Goal: Find specific page/section: Find specific page/section

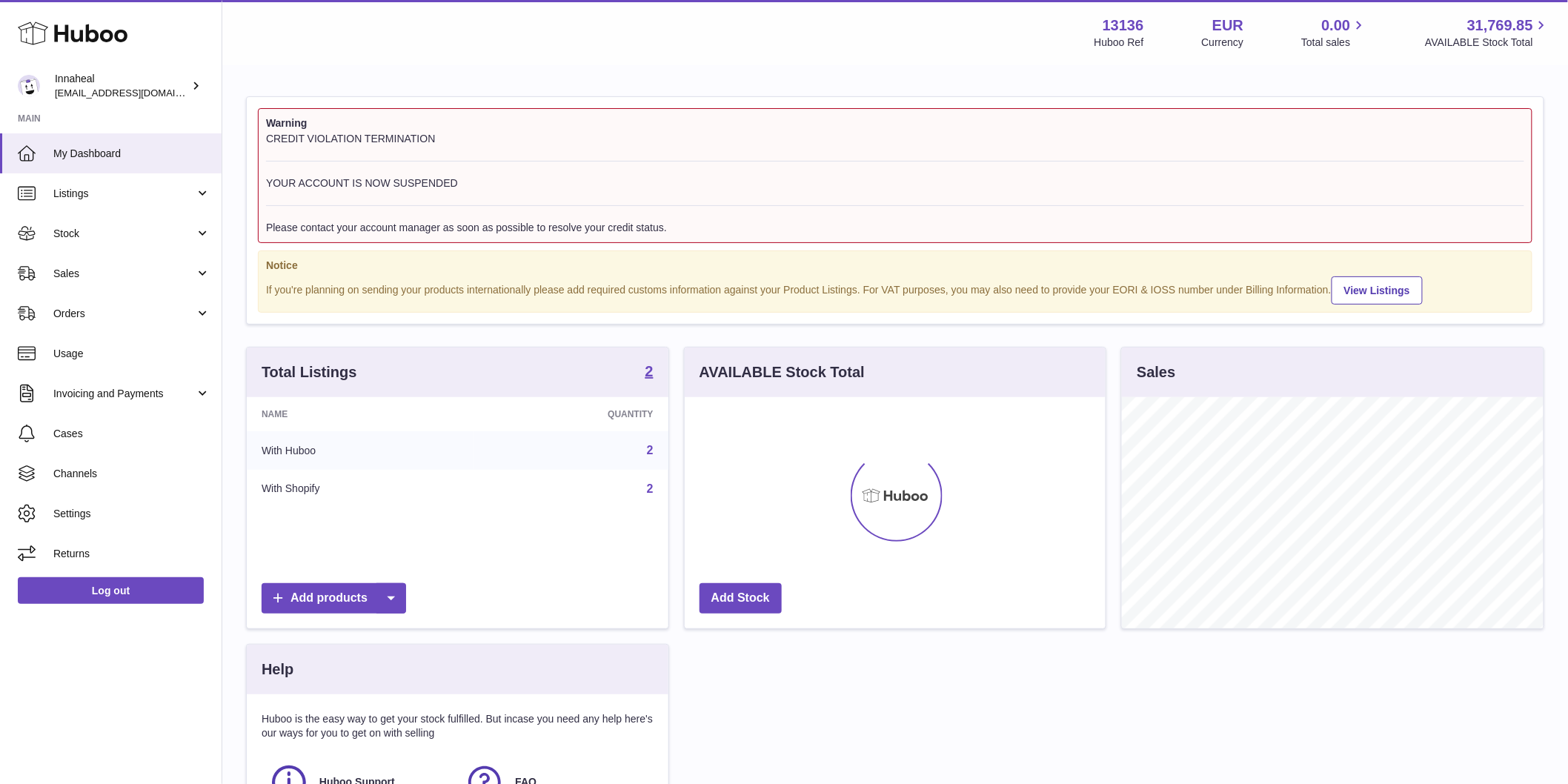
scroll to position [231, 421]
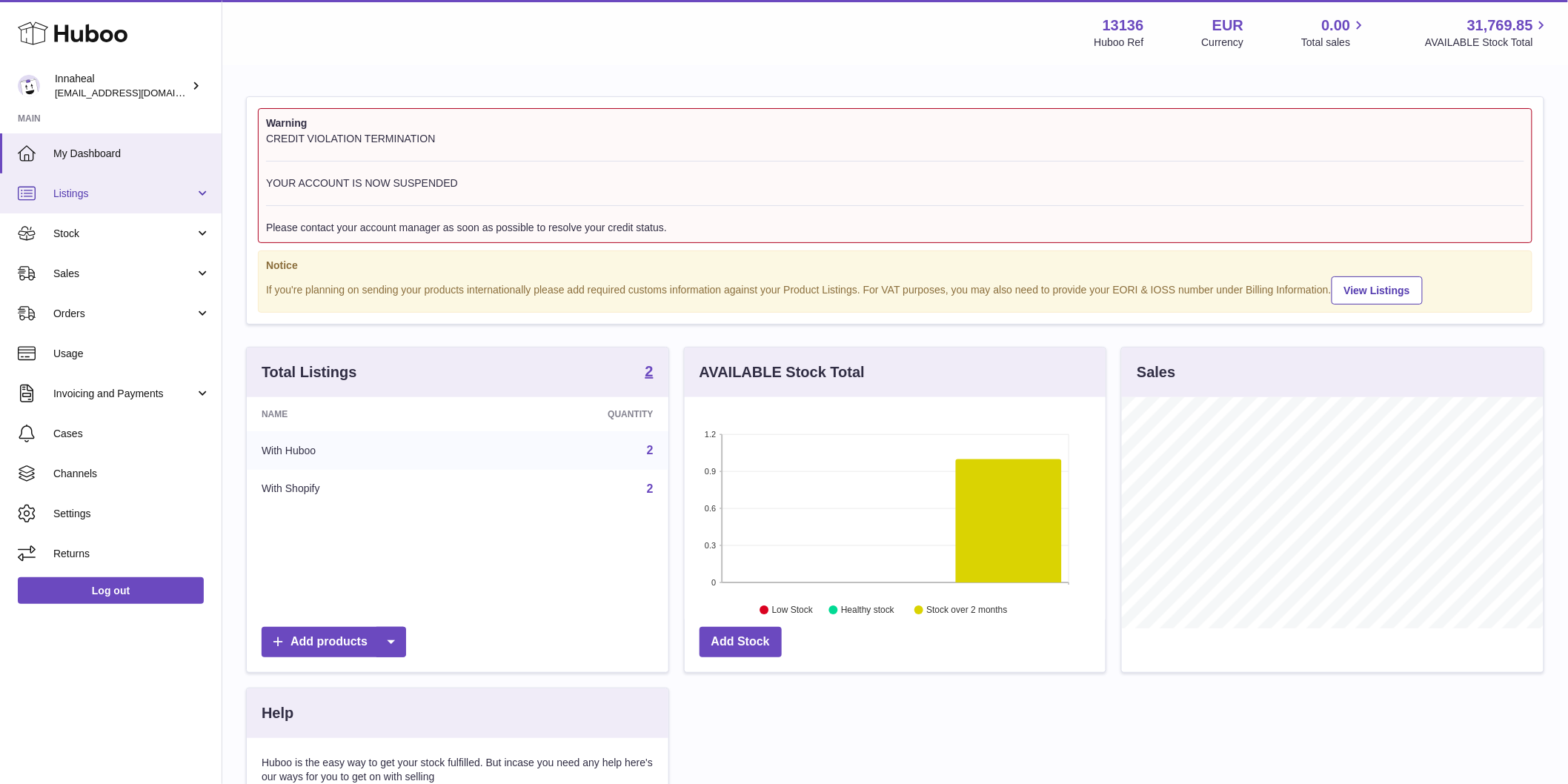
click at [129, 189] on span "Listings" at bounding box center [124, 194] width 142 height 14
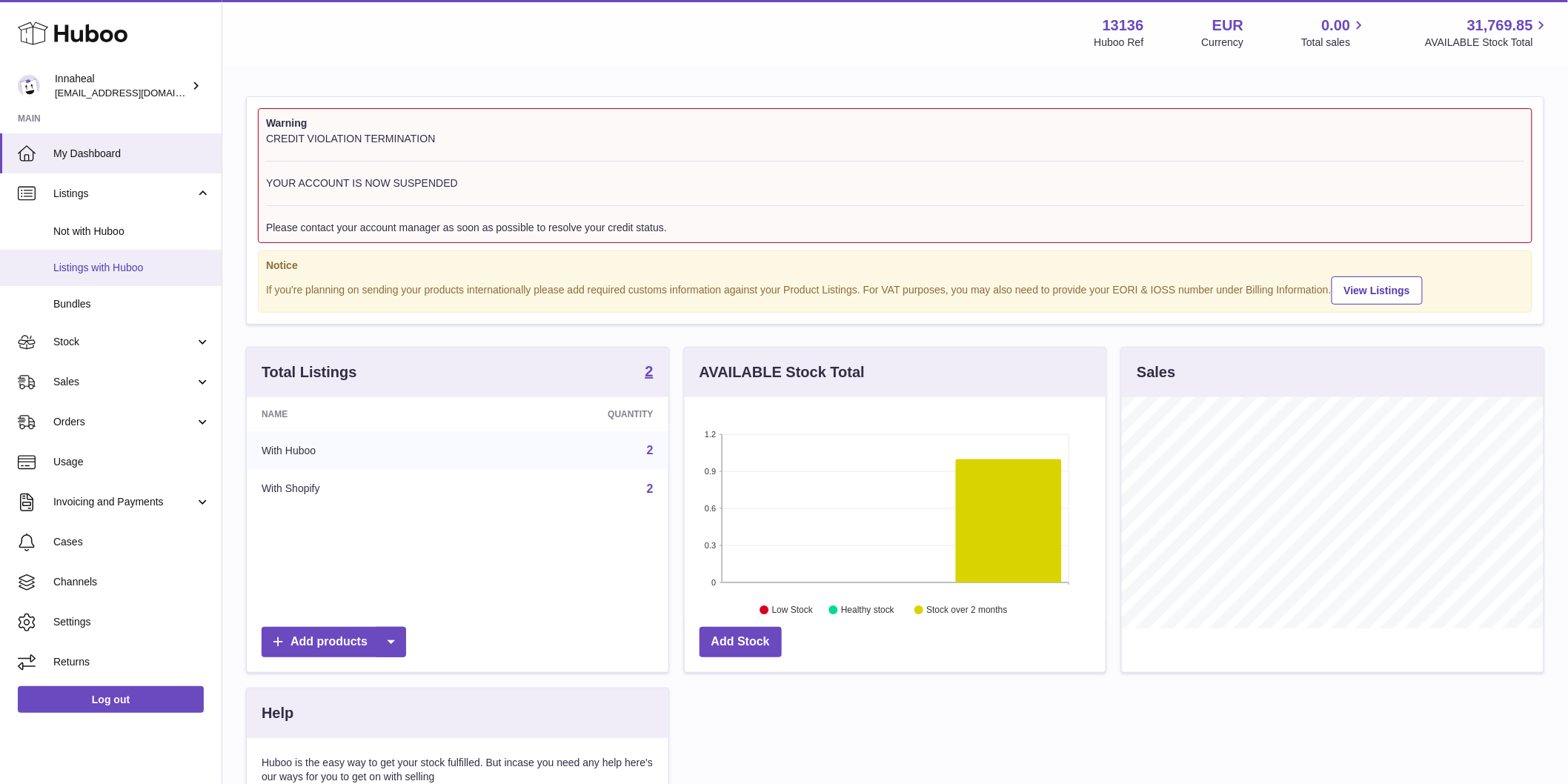
click at [137, 268] on span "Listings with Huboo" at bounding box center [131, 268] width 157 height 14
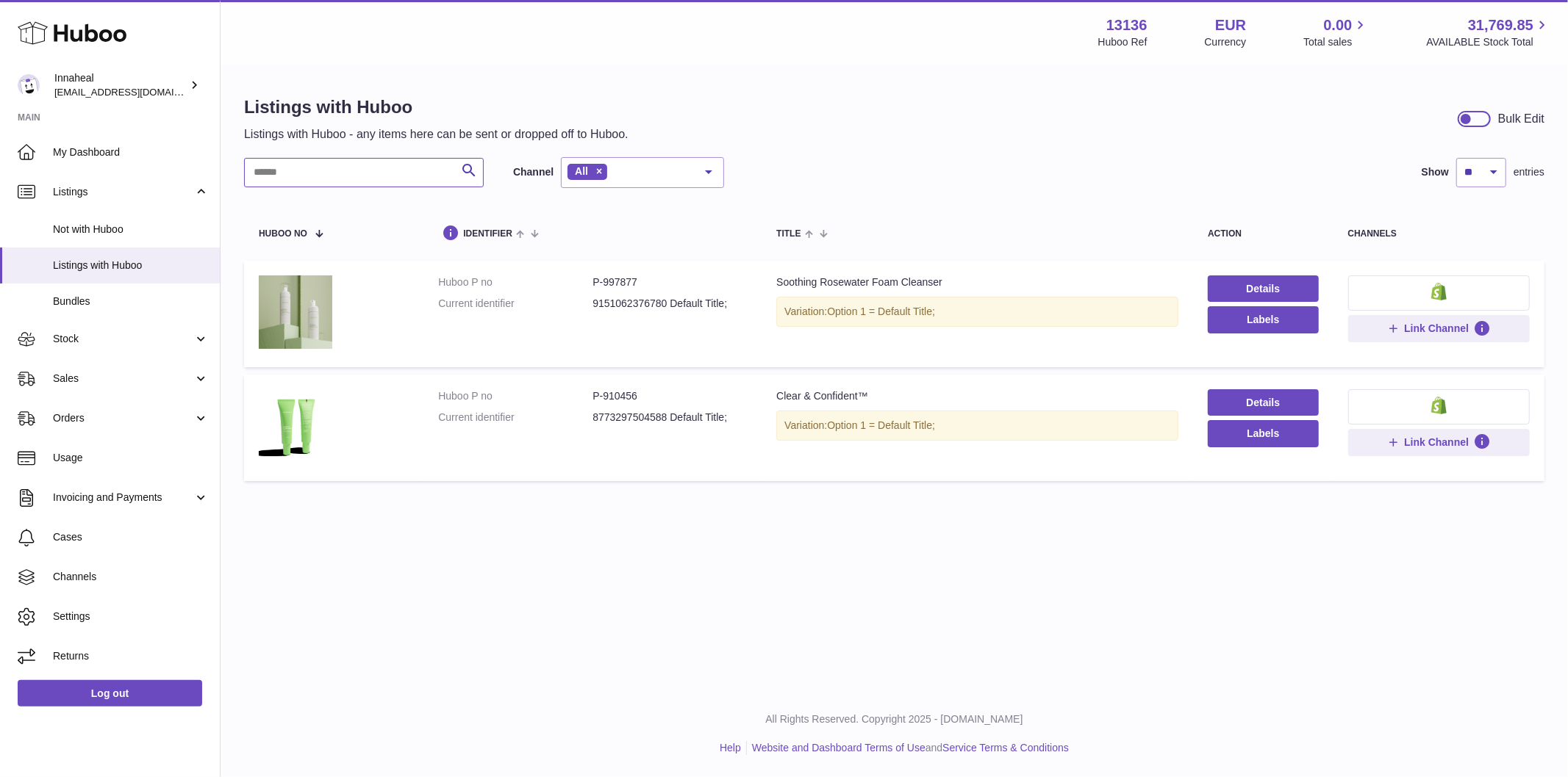
click at [369, 163] on input "text" at bounding box center [363, 172] width 239 height 29
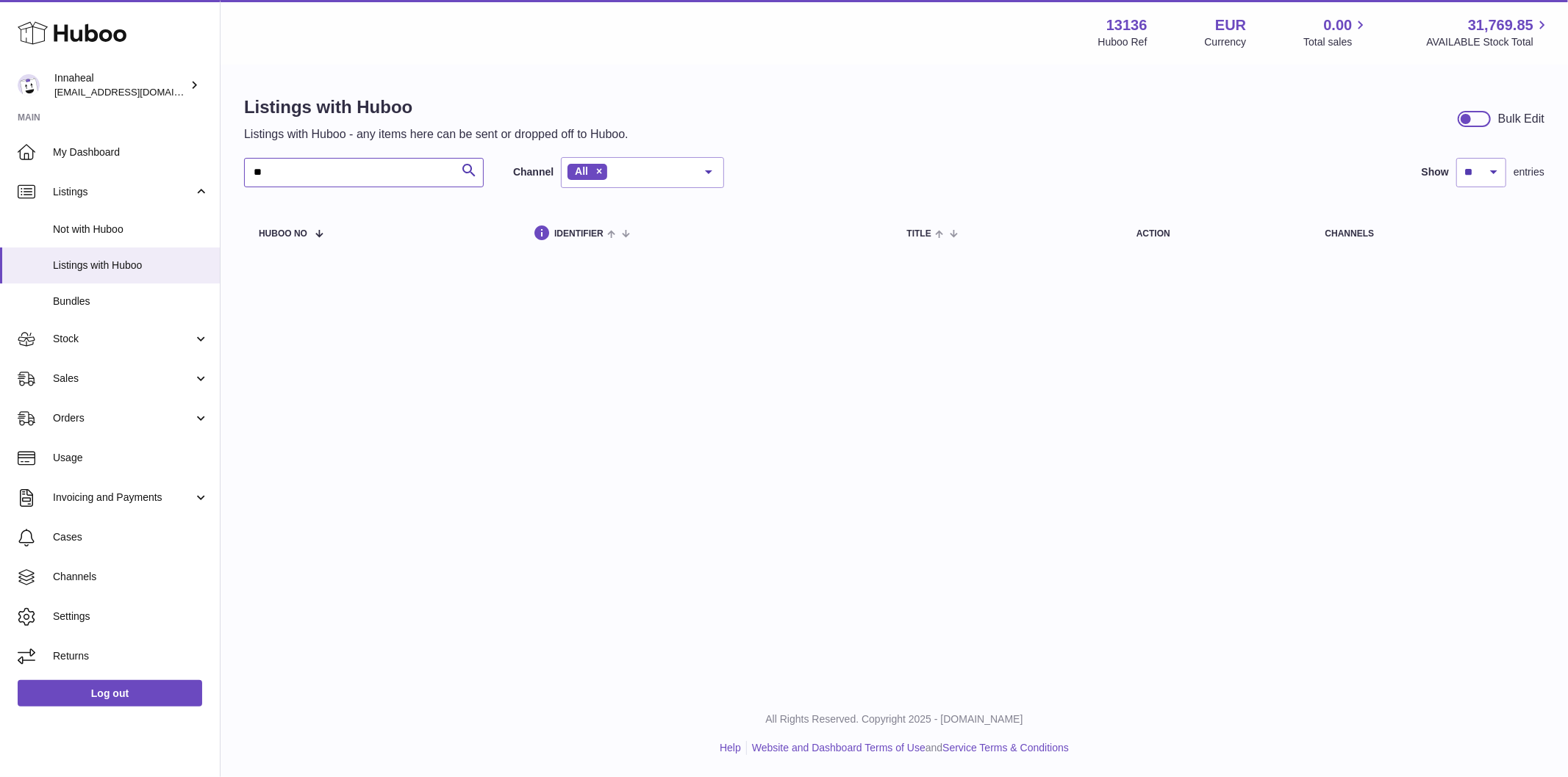
type input "*"
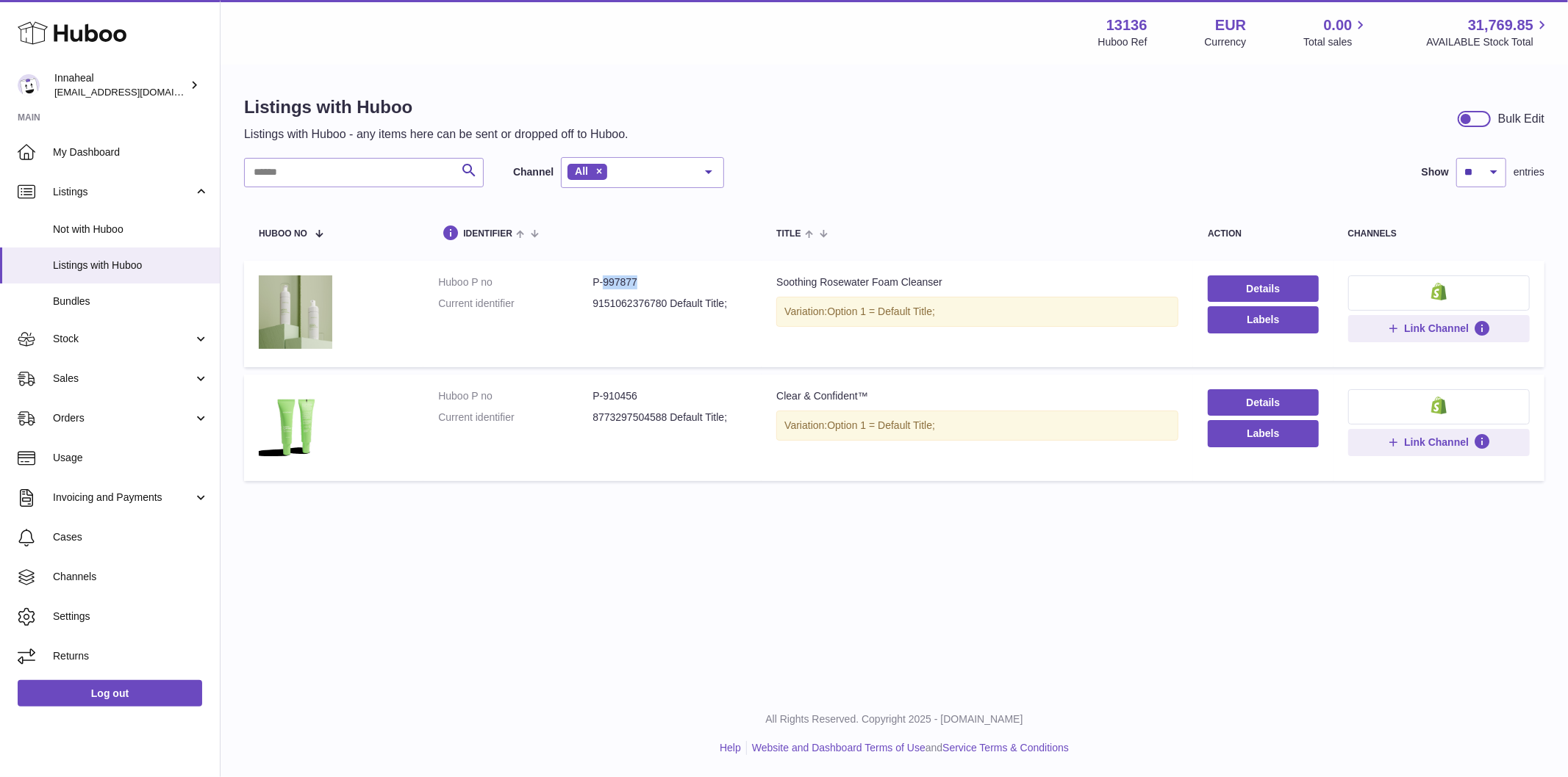
drag, startPoint x: 602, startPoint y: 284, endPoint x: 661, endPoint y: 287, distance: 59.1
click at [661, 287] on dd "P-997877" at bounding box center [669, 282] width 154 height 14
copy dd "997877"
drag, startPoint x: 602, startPoint y: 394, endPoint x: 671, endPoint y: 388, distance: 69.3
click at [666, 391] on dd "P-910456" at bounding box center [669, 396] width 154 height 14
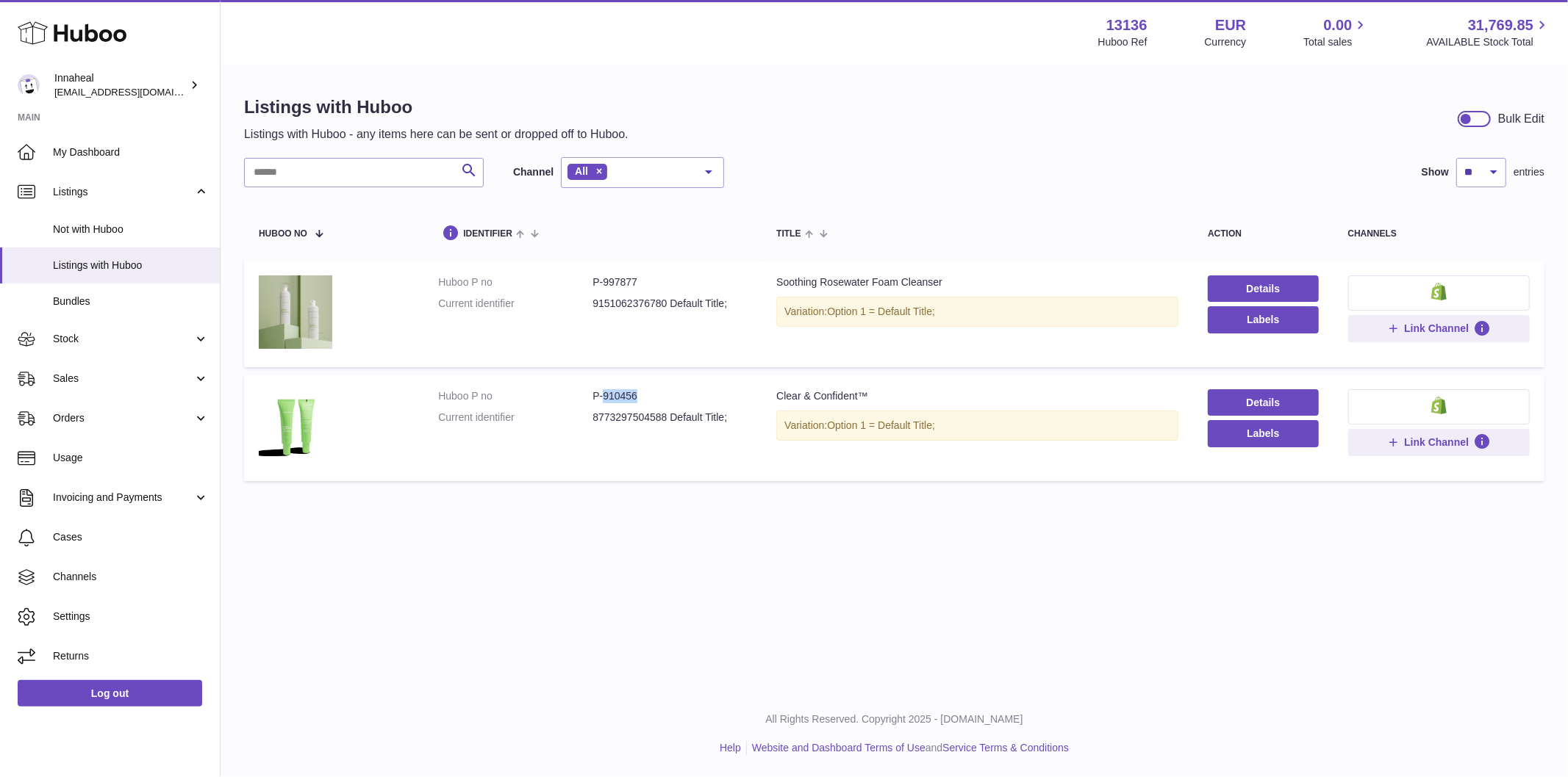
copy dd "910456"
